Goal: Task Accomplishment & Management: Manage account settings

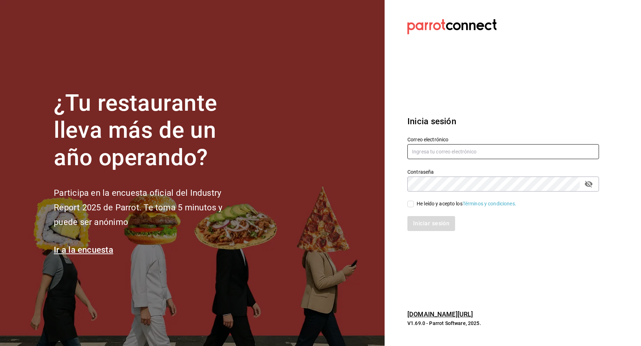
click at [469, 156] on input "text" at bounding box center [504, 151] width 192 height 15
type input "w"
paste input "wahaka@zicatela.com"
type input "wahaka@zicatela.com"
click at [422, 202] on div "He leído y acepto los Términos y condiciones." at bounding box center [467, 203] width 100 height 7
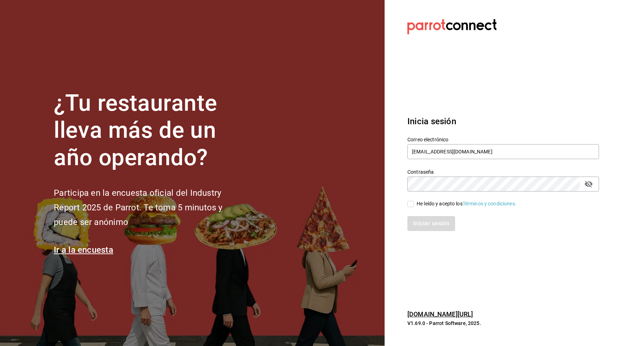
click at [414, 202] on input "He leído y acepto los Términos y condiciones." at bounding box center [411, 204] width 6 height 6
checkbox input "true"
click at [422, 227] on button "Iniciar sesión" at bounding box center [432, 223] width 48 height 15
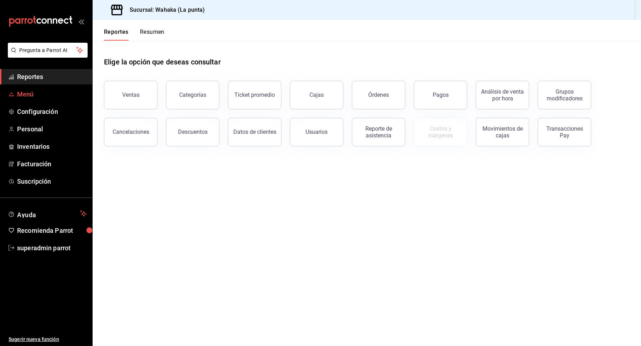
click at [29, 95] on span "Menú" at bounding box center [51, 94] width 69 height 10
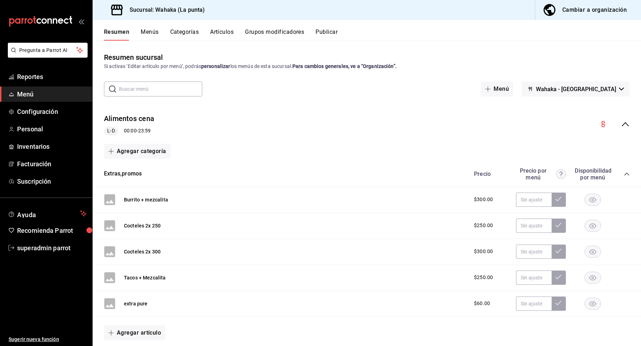
click at [586, 86] on span "Wahaka - [GEOGRAPHIC_DATA]" at bounding box center [576, 89] width 80 height 7
click at [586, 125] on li "Mandinga" at bounding box center [609, 125] width 92 height 17
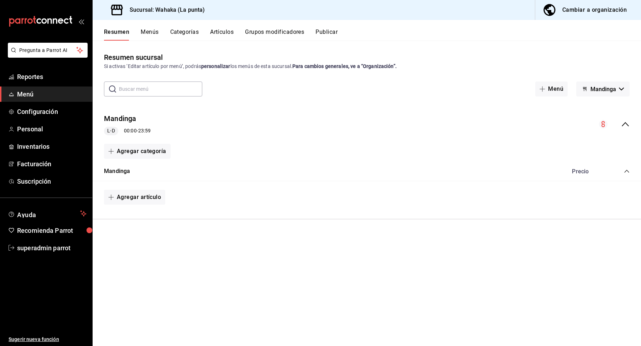
click at [628, 176] on div "Mandinga Precio" at bounding box center [367, 172] width 549 height 20
click at [625, 169] on icon "collapse-category-row" at bounding box center [627, 172] width 6 height 6
click at [152, 34] on button "Menús" at bounding box center [150, 35] width 18 height 12
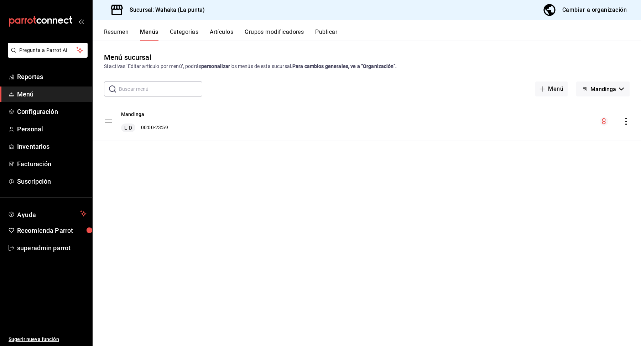
click at [591, 14] on div "Cambiar a organización" at bounding box center [595, 10] width 64 height 10
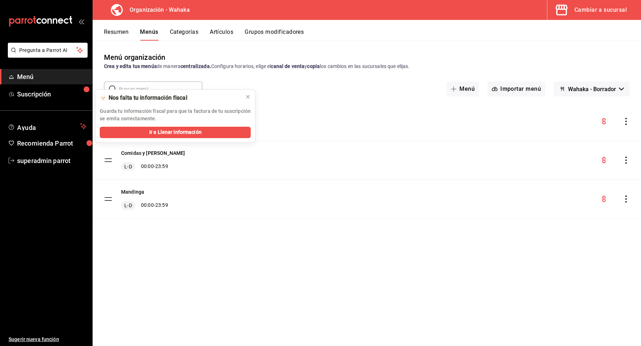
click at [582, 92] on span "Wahaka - Borrador" at bounding box center [592, 89] width 48 height 7
click at [582, 137] on div at bounding box center [320, 173] width 641 height 346
click at [204, 316] on div "Menú organización Crea y edita tus menús de manera centralizada. Configura hora…" at bounding box center [367, 199] width 549 height 294
click at [247, 97] on icon at bounding box center [248, 97] width 6 height 6
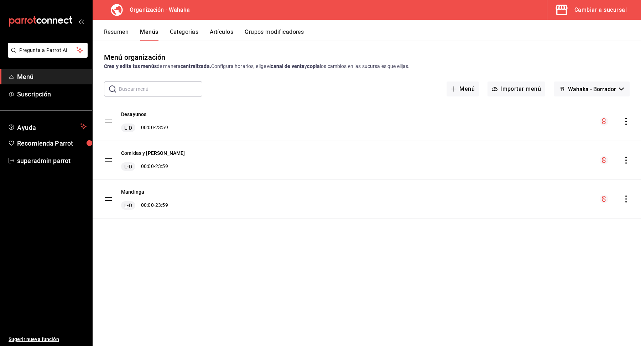
click at [112, 32] on button "Resumen" at bounding box center [116, 35] width 25 height 12
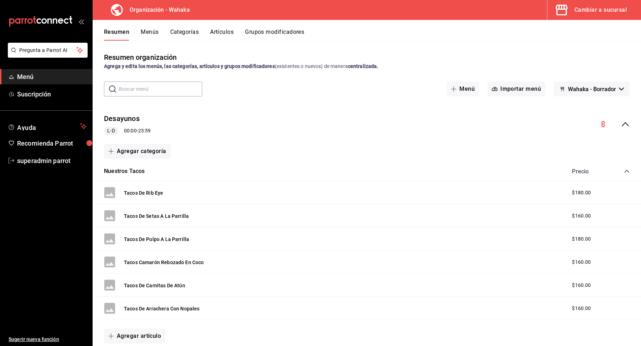
click at [621, 126] on icon "collapse-menu-row" at bounding box center [625, 124] width 9 height 9
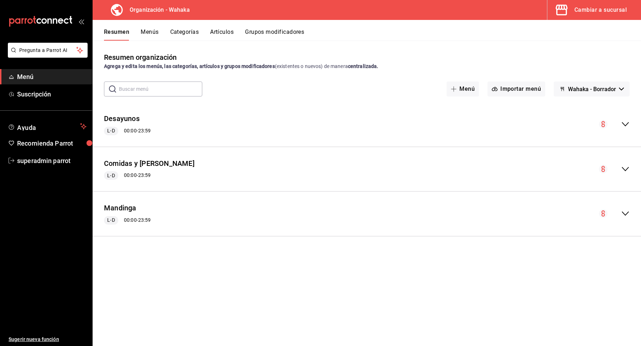
click at [628, 212] on icon "collapse-menu-row" at bounding box center [625, 213] width 9 height 9
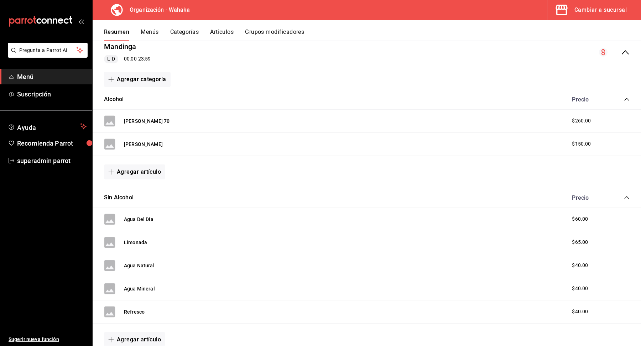
scroll to position [160, 0]
